Goal: Transaction & Acquisition: Purchase product/service

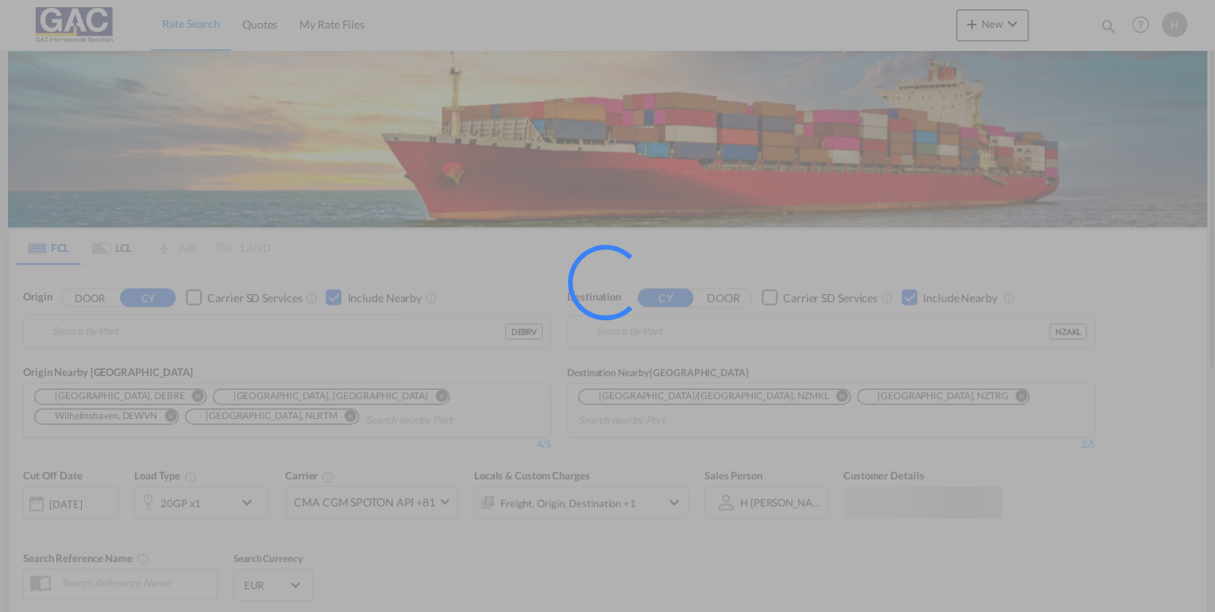
type input "[GEOGRAPHIC_DATA], DEBRV"
click at [200, 396] on div at bounding box center [607, 306] width 1215 height 612
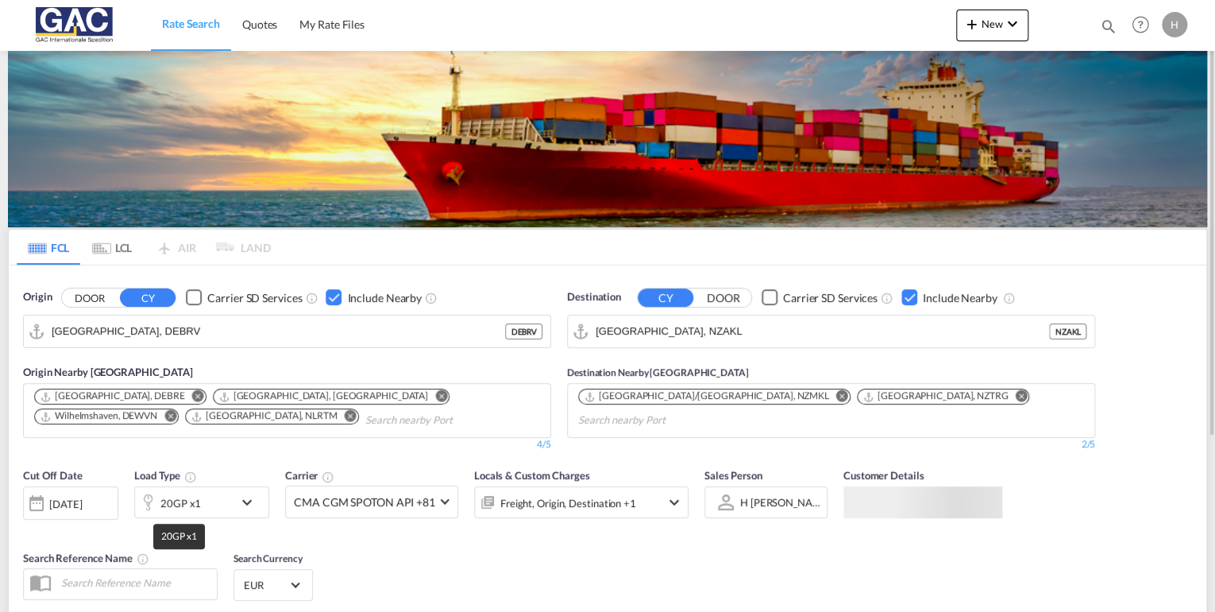
click at [184, 492] on div "20GP x1" at bounding box center [180, 503] width 41 height 22
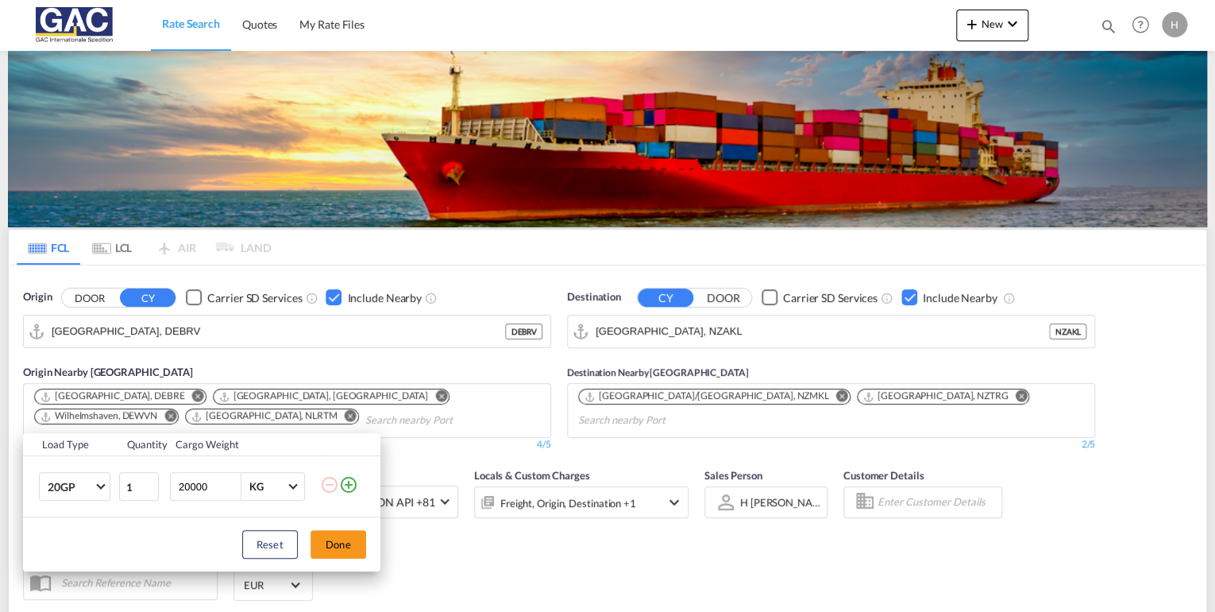
click at [37, 468] on td "20GP 20GP 40GP 40HC 45HC 20RE 40RE 40HR 20OT 40OT 20FR 40FR 40NR 20NR 45S 20TK …" at bounding box center [70, 486] width 95 height 61
click at [54, 482] on span "20GP" at bounding box center [71, 487] width 46 height 16
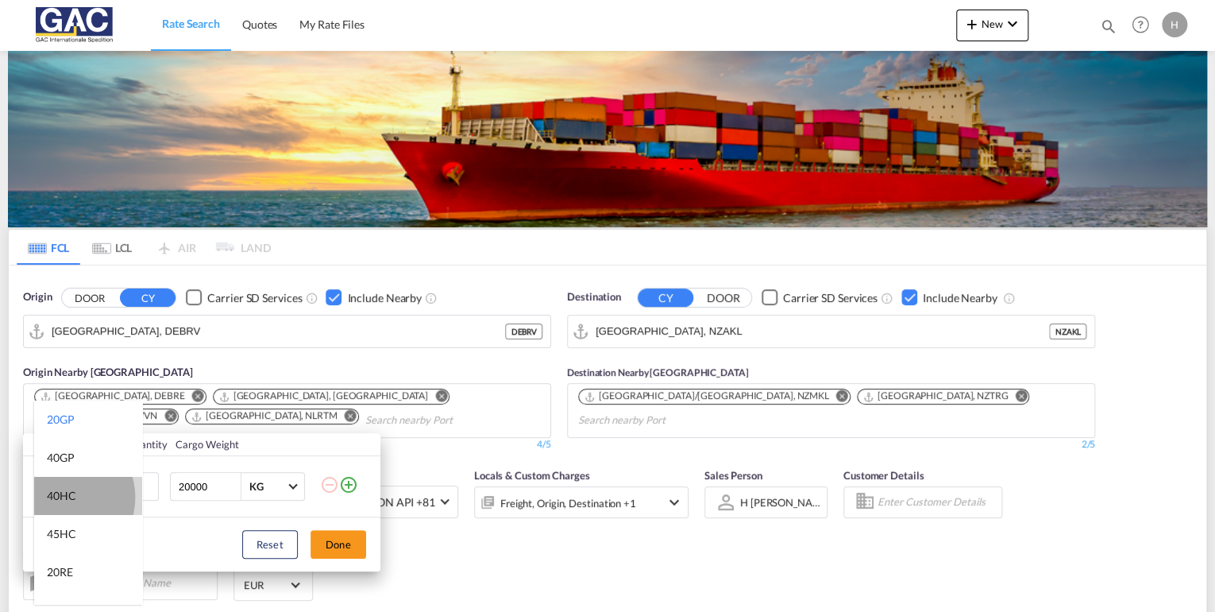
click at [60, 497] on div "40HC" at bounding box center [61, 496] width 29 height 16
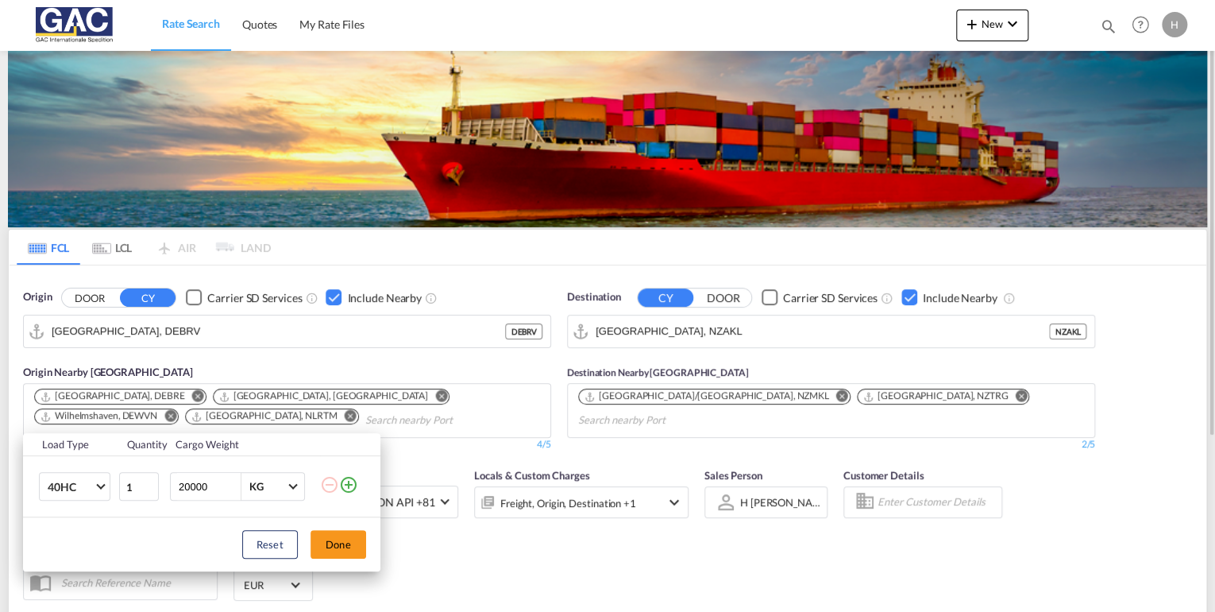
click at [328, 537] on button "Done" at bounding box center [339, 544] width 56 height 29
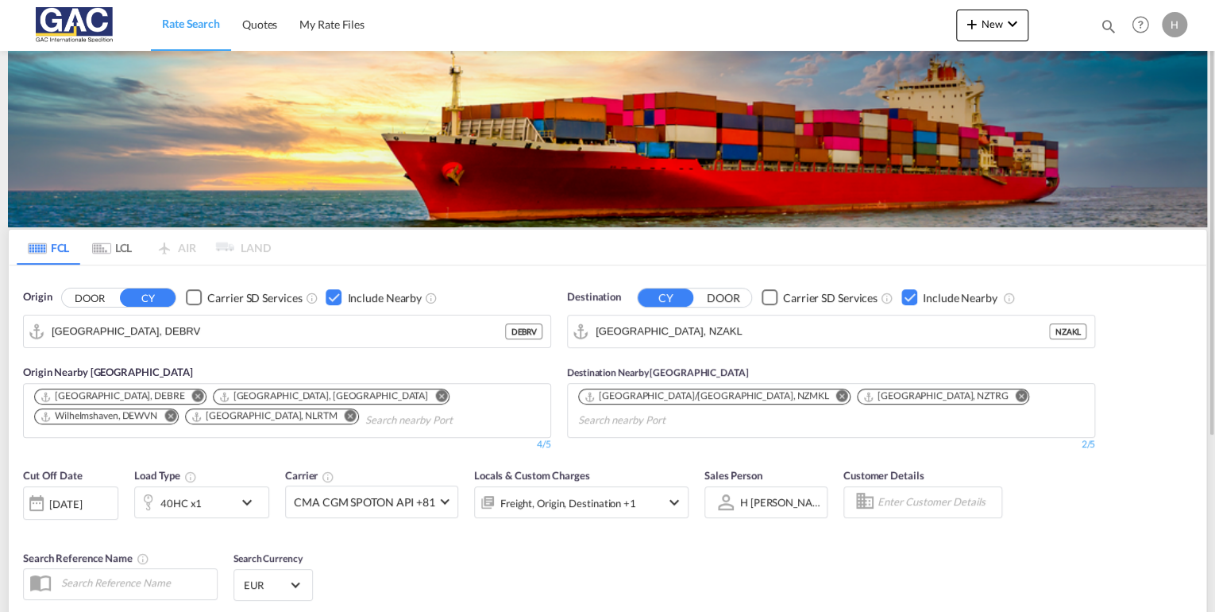
click at [908, 293] on div "Checkbox No Ink" at bounding box center [910, 297] width 16 height 16
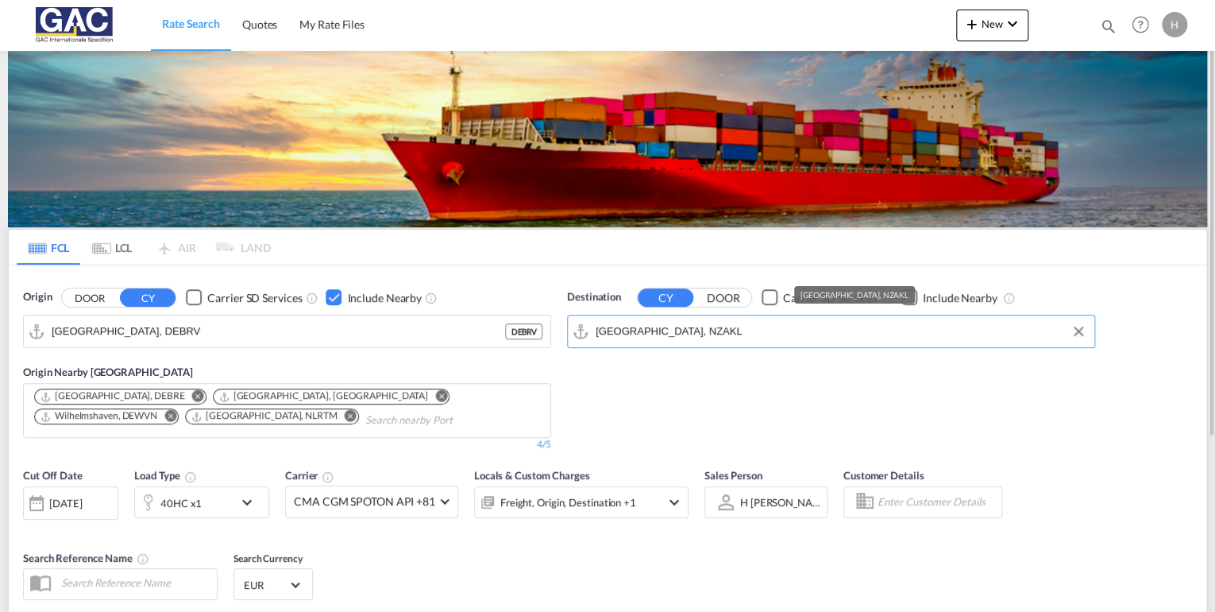
click at [732, 331] on input "[GEOGRAPHIC_DATA], NZAKL" at bounding box center [841, 331] width 491 height 24
click at [706, 357] on div "[GEOGRAPHIC_DATA] [GEOGRAPHIC_DATA] TRSSX" at bounding box center [719, 374] width 302 height 48
type input "[GEOGRAPHIC_DATA], TRSSX"
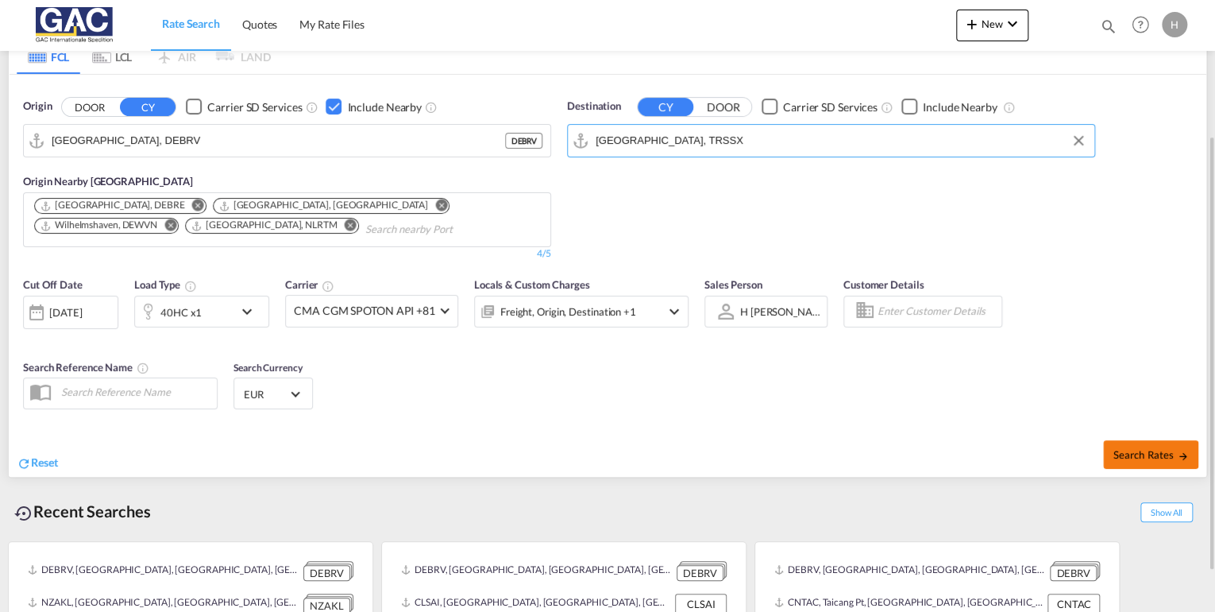
click at [1128, 451] on span "Search Rates" at bounding box center [1151, 454] width 76 height 13
type input "DEBRV to TRSSX / [DATE]"
